Goal: Task Accomplishment & Management: Manage account settings

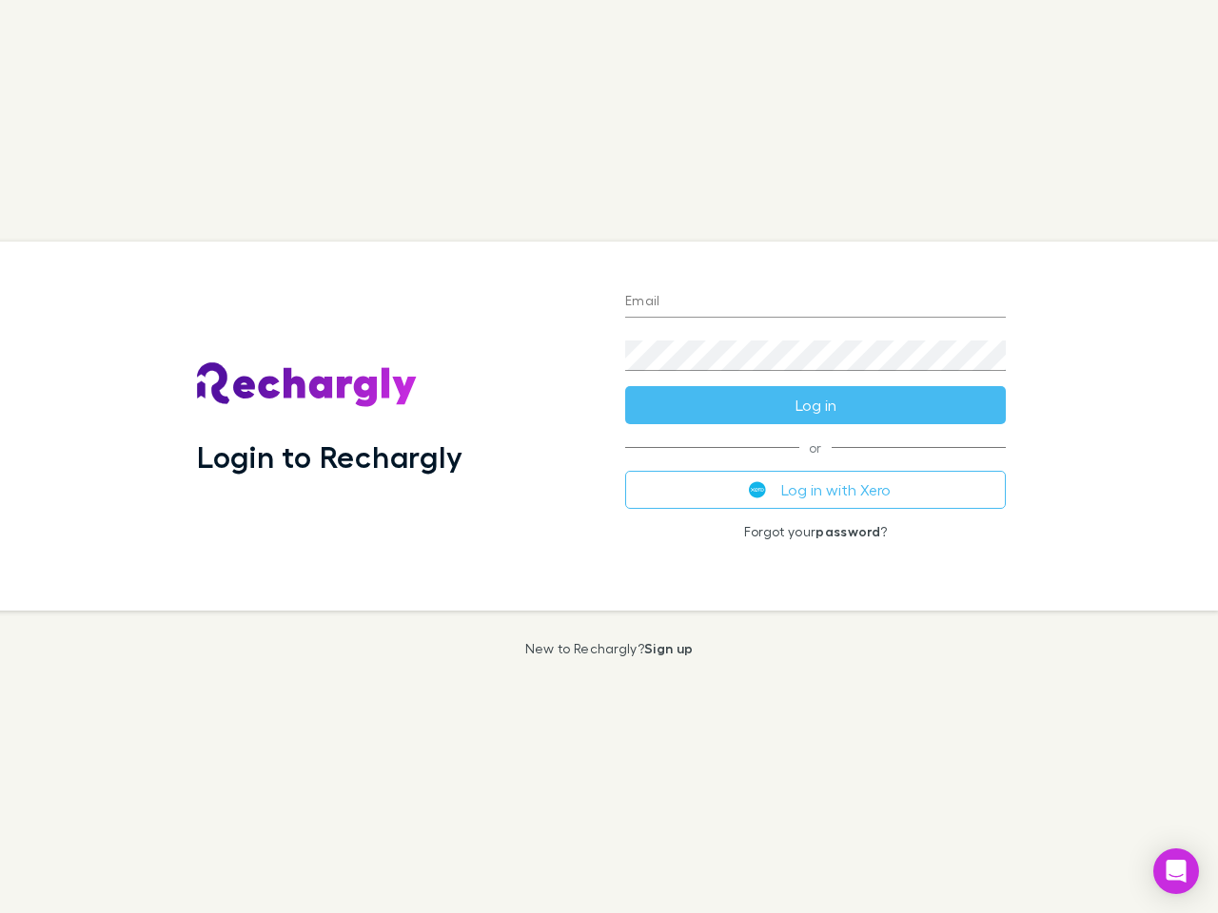
click at [609, 457] on div "Login to Rechargly" at bounding box center [396, 426] width 428 height 369
click at [815, 303] on input "Email" at bounding box center [815, 302] width 381 height 30
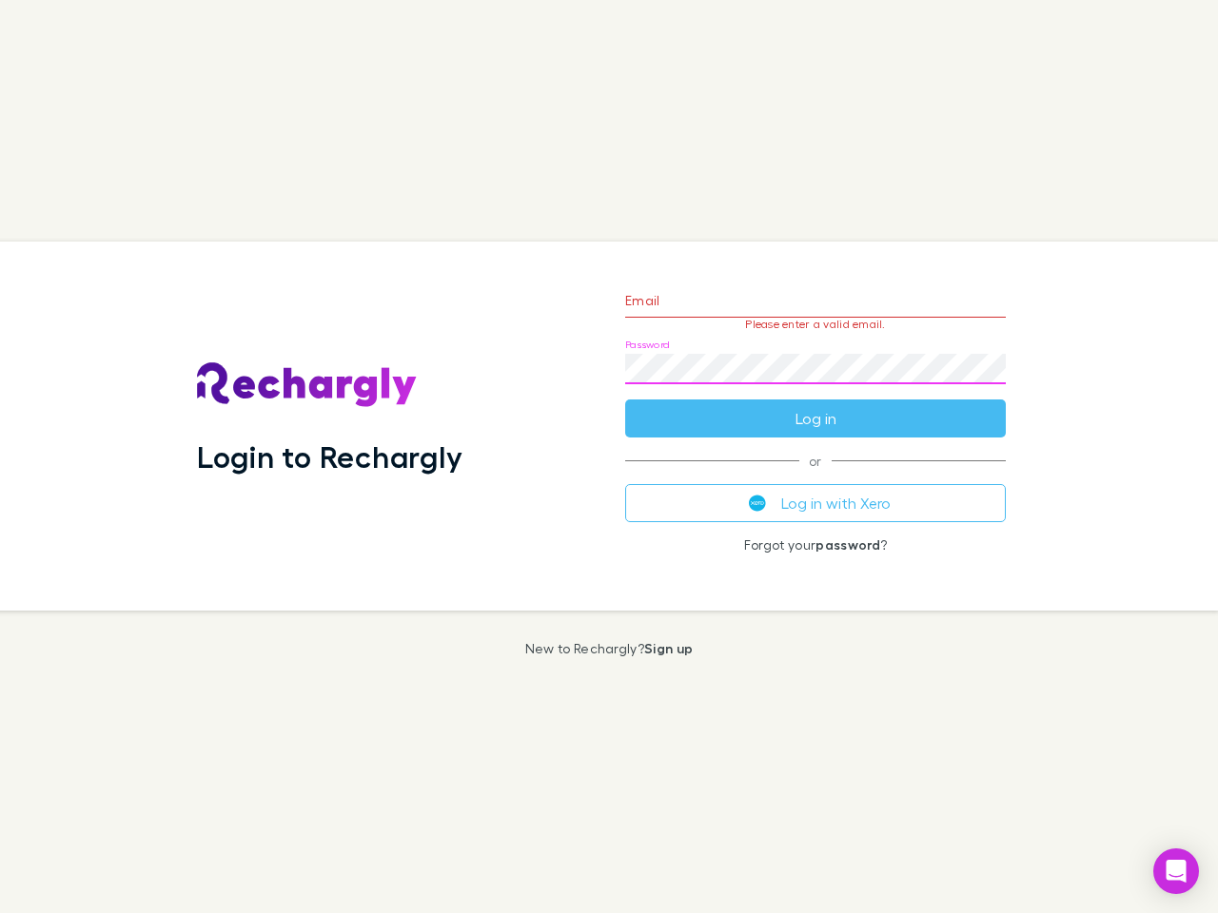
click at [815, 405] on form "Email Please enter a valid email. Password Log in" at bounding box center [815, 355] width 381 height 166
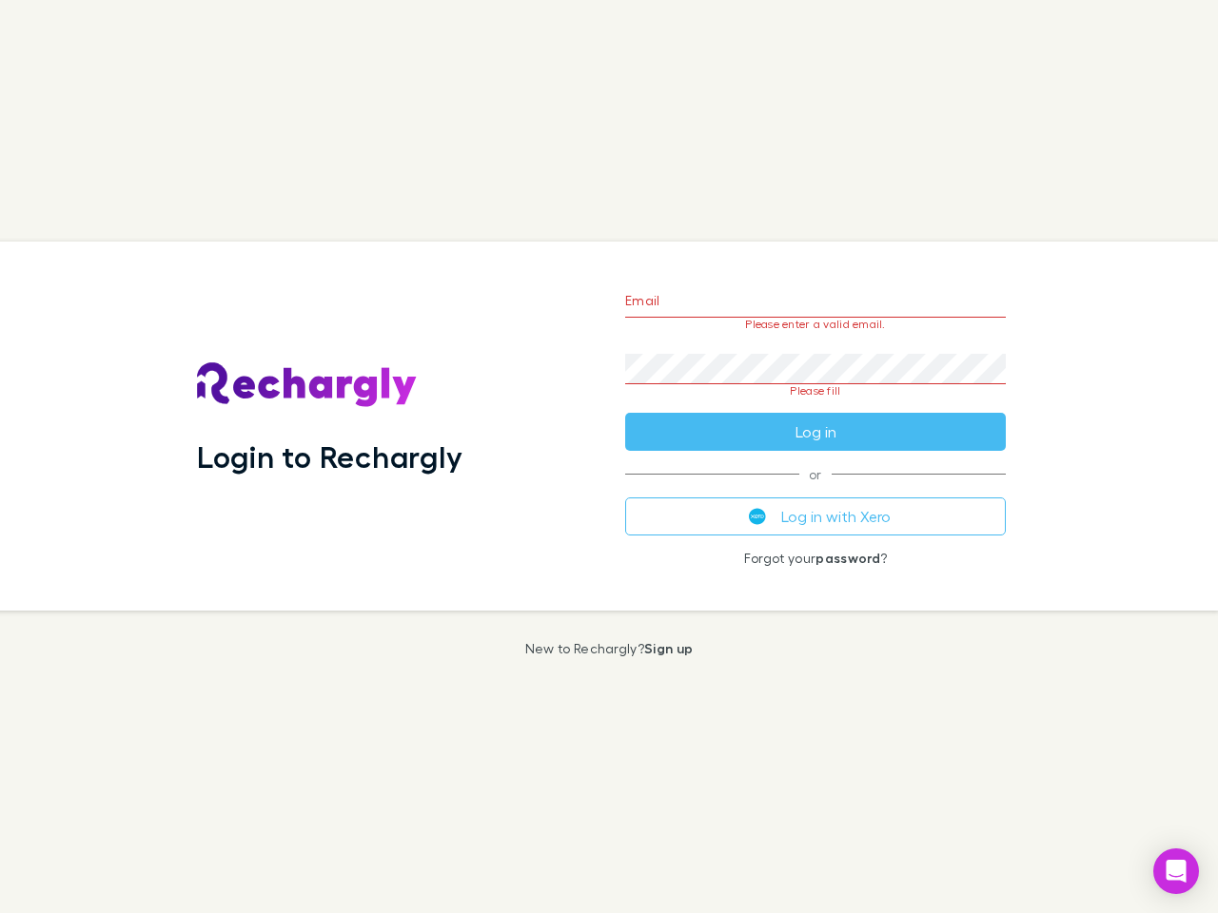
click at [815, 490] on div "Email Please enter a valid email. Password Please fill Log in or Log in with Xe…" at bounding box center [815, 426] width 411 height 369
click at [1176, 872] on icon "Open Intercom Messenger" at bounding box center [1177, 871] width 20 height 23
